Goal: Browse casually

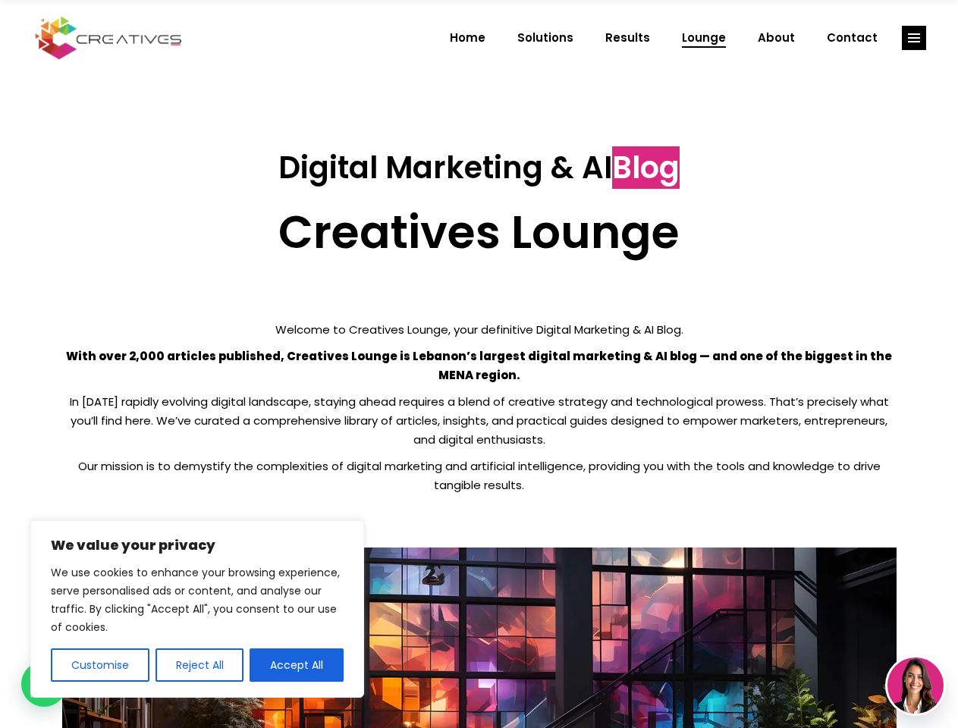
click at [479, 364] on p "With over 2,000 articles published, Creatives Lounge is Lebanon’s largest digit…" at bounding box center [479, 366] width 834 height 38
click at [99, 665] on button "Customise" at bounding box center [100, 664] width 99 height 33
click at [0, 0] on div at bounding box center [0, 0] width 0 height 0
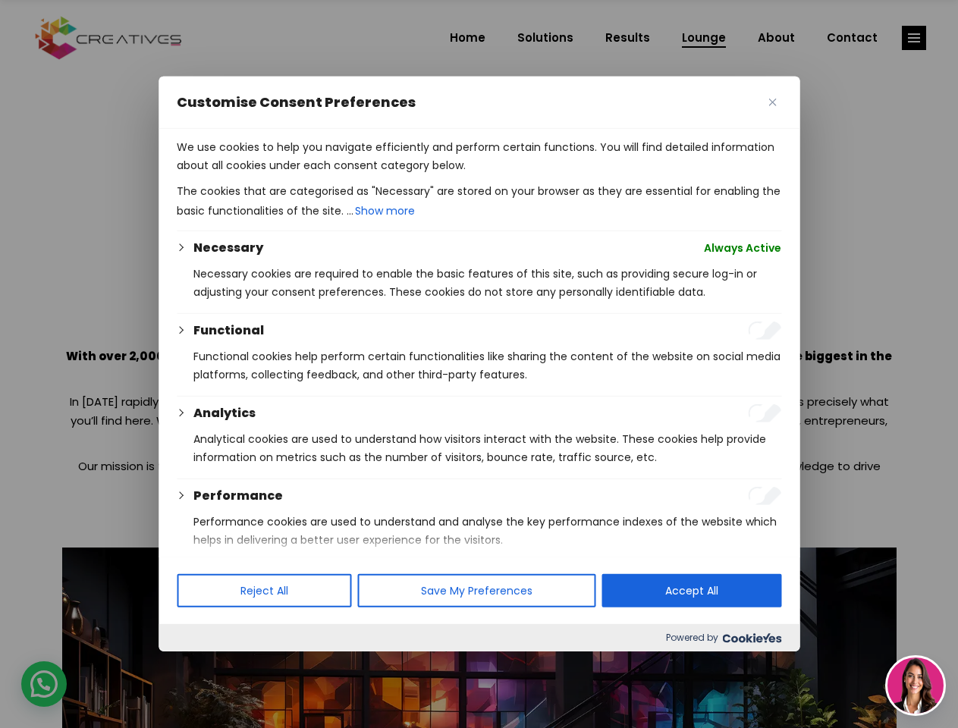
click at [297, 174] on p "We use cookies to help you navigate efficiently and perform certain functions. …" at bounding box center [479, 156] width 604 height 36
click at [914, 38] on div at bounding box center [479, 364] width 958 height 728
click at [915, 686] on img at bounding box center [915, 686] width 56 height 56
